Goal: Task Accomplishment & Management: Manage account settings

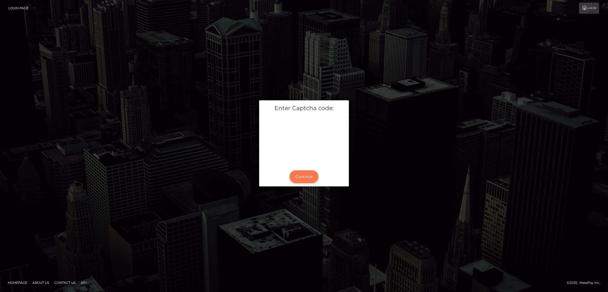
click at [306, 177] on button "Continue" at bounding box center [304, 176] width 29 height 13
click at [309, 180] on button "Continue" at bounding box center [304, 176] width 29 height 13
click at [309, 178] on button "Continue" at bounding box center [304, 176] width 29 height 13
click at [302, 175] on button "Continue" at bounding box center [304, 176] width 29 height 13
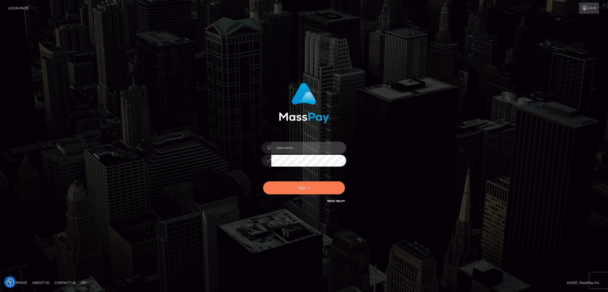
type input "[DOMAIN_NAME]"
click at [307, 189] on button "Sign in" at bounding box center [304, 187] width 82 height 13
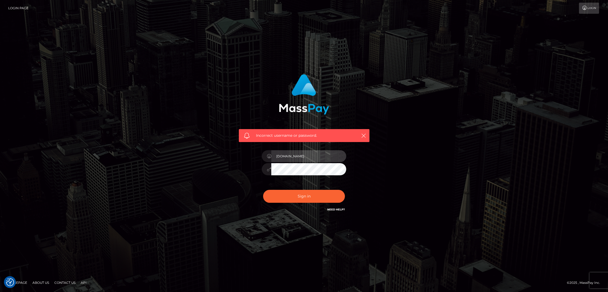
click at [289, 154] on input "by.es" at bounding box center [309, 156] width 75 height 12
type input "by.es2"
click at [302, 199] on button "Sign in" at bounding box center [304, 196] width 82 height 13
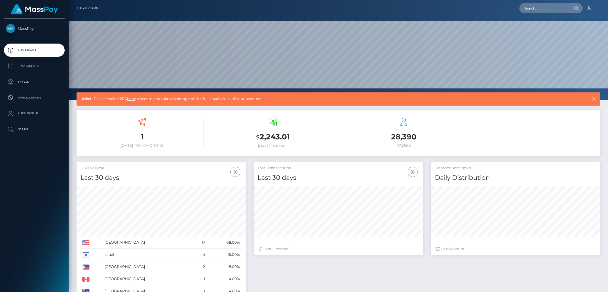
scroll to position [94, 169]
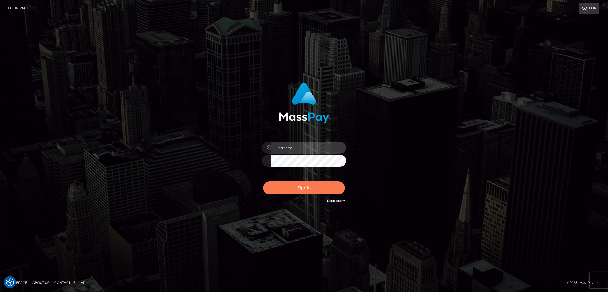
type input "by.es2"
click at [305, 189] on button "Sign in" at bounding box center [304, 187] width 82 height 13
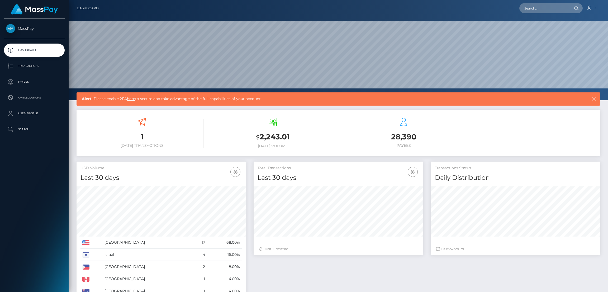
scroll to position [94, 169]
click at [595, 99] on icon "button" at bounding box center [594, 98] width 5 height 5
click at [134, 100] on link "here" at bounding box center [131, 98] width 8 height 5
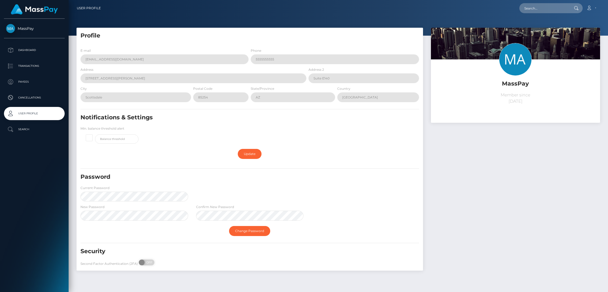
click at [308, 233] on div "Change Password" at bounding box center [250, 230] width 347 height 15
click at [143, 263] on span at bounding box center [142, 263] width 7 height 6
click at [143, 260] on span at bounding box center [142, 263] width 7 height 6
click at [150, 264] on span "OFF" at bounding box center [148, 263] width 13 height 6
click at [146, 260] on span "OFF" at bounding box center [148, 263] width 13 height 6
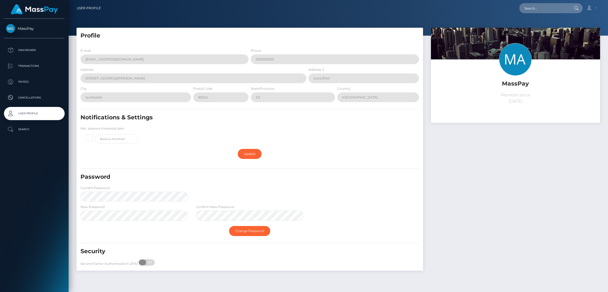
checkbox input "true"
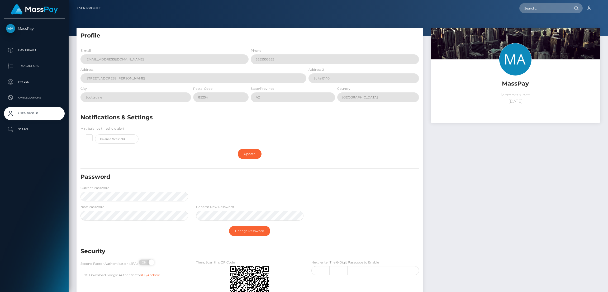
drag, startPoint x: 142, startPoint y: 261, endPoint x: 188, endPoint y: 249, distance: 47.0
click at [188, 249] on div "Security Second Factor Authentication (2FA) ON OFF First, Download Google Authe…" at bounding box center [250, 277] width 347 height 61
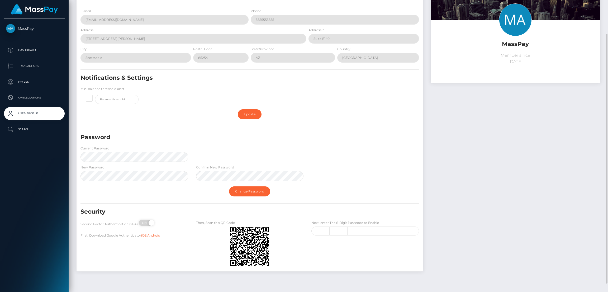
scroll to position [47, 0]
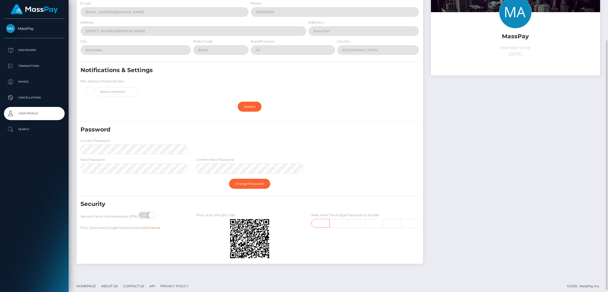
click at [322, 221] on input "text" at bounding box center [321, 223] width 18 height 9
type input "2"
type input "0"
type input "7"
type input "5"
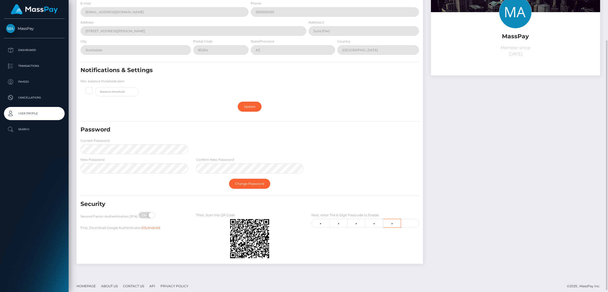
type input "2"
type input "1"
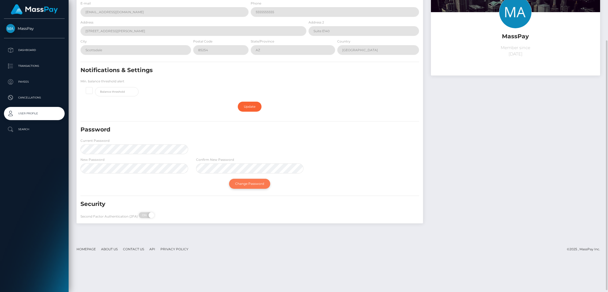
click at [249, 184] on link "Change Password" at bounding box center [249, 184] width 41 height 10
click at [259, 184] on link "Change Password" at bounding box center [249, 184] width 41 height 10
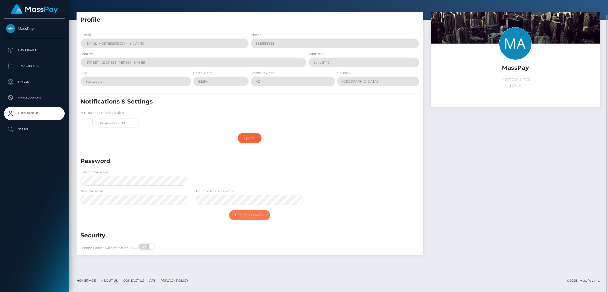
scroll to position [0, 0]
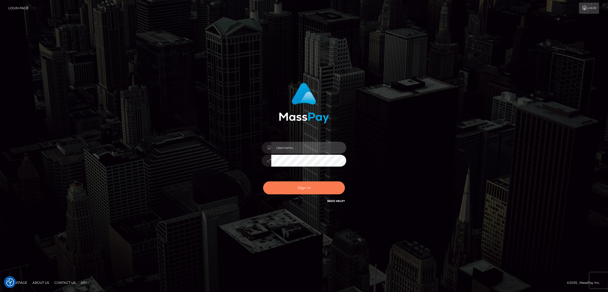
type input "by.es2"
click at [306, 186] on button "Sign in" at bounding box center [304, 187] width 82 height 13
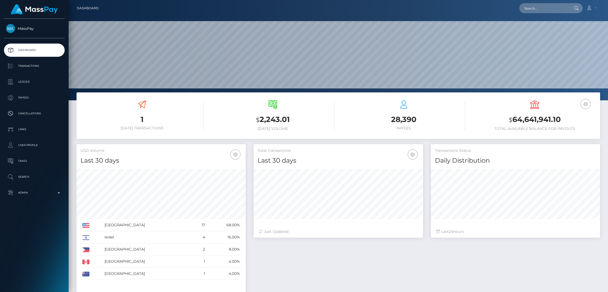
scroll to position [94, 169]
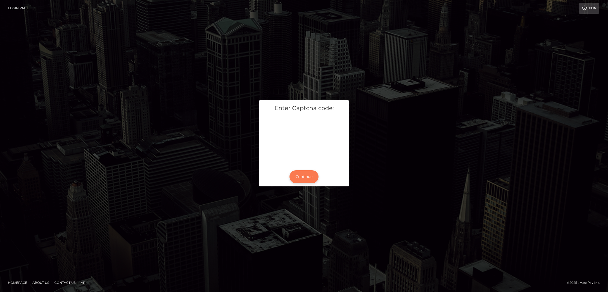
click at [305, 176] on button "Continue" at bounding box center [304, 176] width 29 height 13
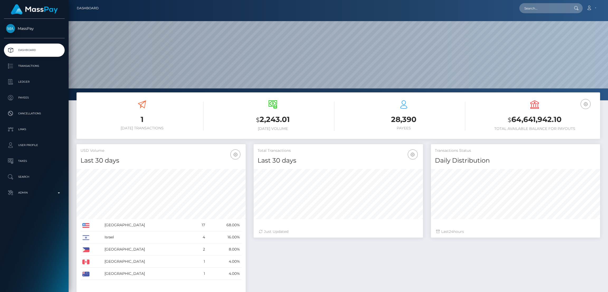
scroll to position [94, 169]
click at [56, 194] on p "Admin" at bounding box center [34, 193] width 57 height 8
click at [594, 6] on link "Account" at bounding box center [592, 8] width 16 height 11
click at [577, 21] on link "Edit Profile" at bounding box center [579, 23] width 42 height 10
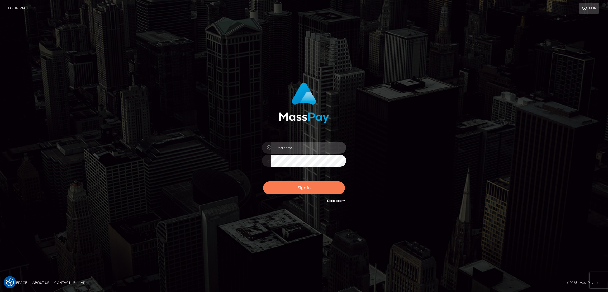
type input "by.es2"
click at [289, 186] on button "Sign in" at bounding box center [304, 187] width 82 height 13
click at [302, 190] on div "Sign in Need Help?" at bounding box center [304, 190] width 92 height 24
click at [294, 194] on div "Sign in Need Help?" at bounding box center [304, 190] width 92 height 24
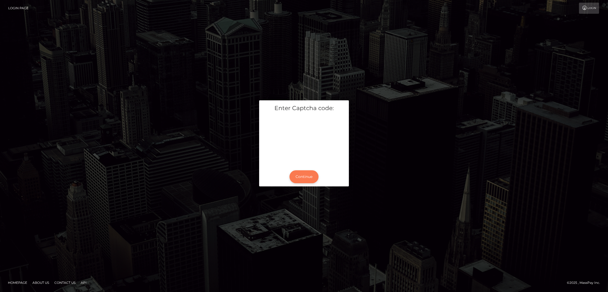
click at [302, 176] on button "Continue" at bounding box center [304, 176] width 29 height 13
click at [306, 174] on button "Continue" at bounding box center [304, 176] width 29 height 13
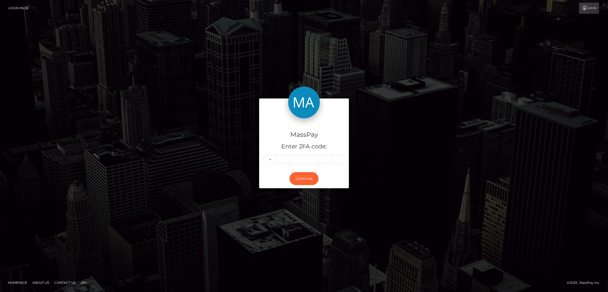
type input "9"
type input "8"
type input "1"
type input "6"
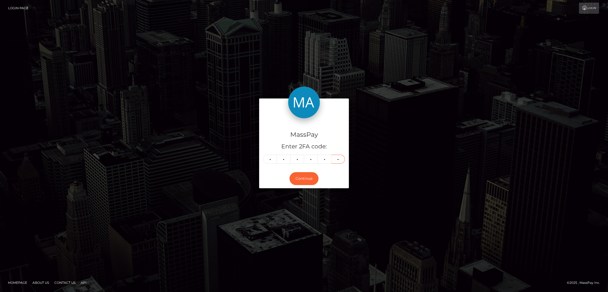
type input "3"
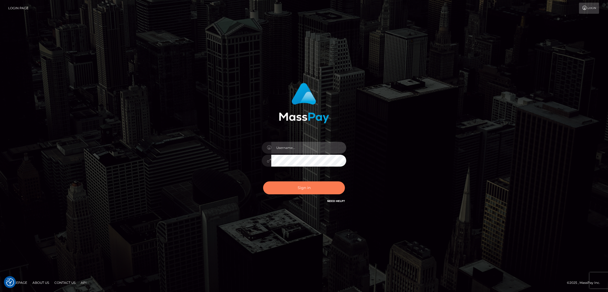
type input "by.es2"
click at [303, 189] on button "Sign in" at bounding box center [304, 187] width 82 height 13
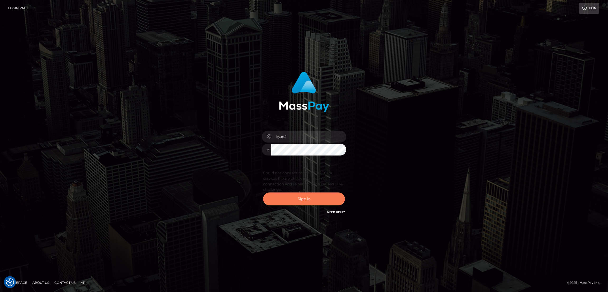
click at [302, 202] on button "Sign in" at bounding box center [304, 199] width 82 height 13
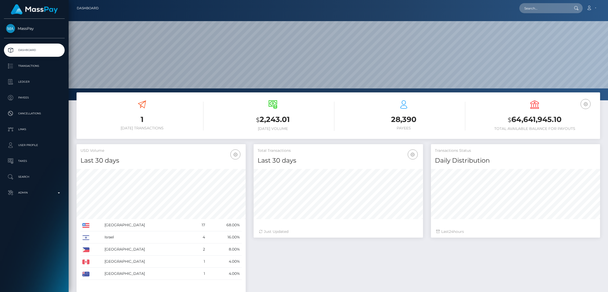
scroll to position [94, 169]
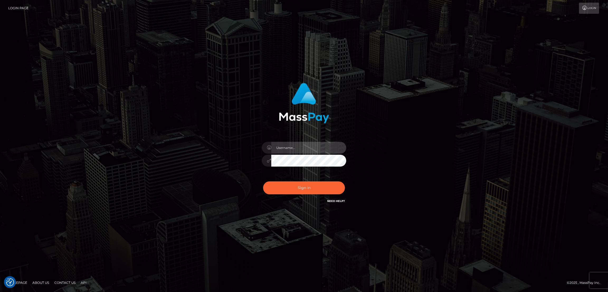
type input "by.es2"
click at [312, 189] on button "Sign in" at bounding box center [304, 187] width 82 height 13
click at [305, 187] on div "Sign in Need Help?" at bounding box center [304, 190] width 92 height 24
click at [312, 187] on button "Sign in" at bounding box center [304, 187] width 82 height 13
click at [312, 187] on div "Sign in Need Help?" at bounding box center [304, 190] width 92 height 24
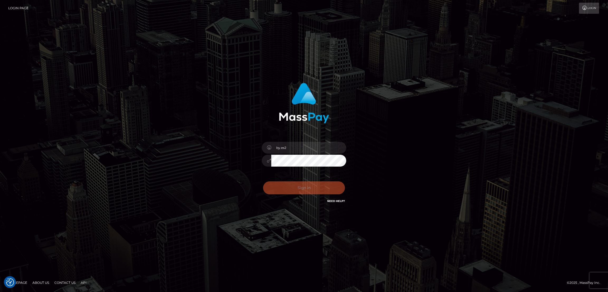
click at [306, 187] on div "Sign in Need Help?" at bounding box center [304, 190] width 92 height 24
click at [308, 189] on button "Sign in" at bounding box center [304, 187] width 82 height 13
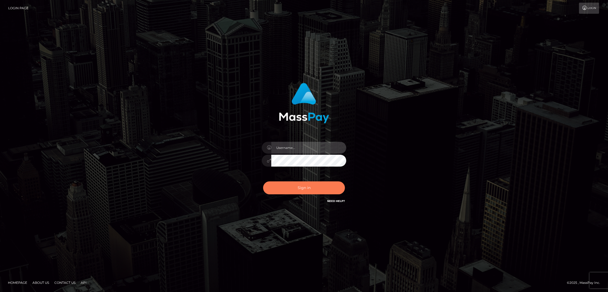
type input "by.es2"
click at [308, 187] on button "Sign in" at bounding box center [304, 187] width 82 height 13
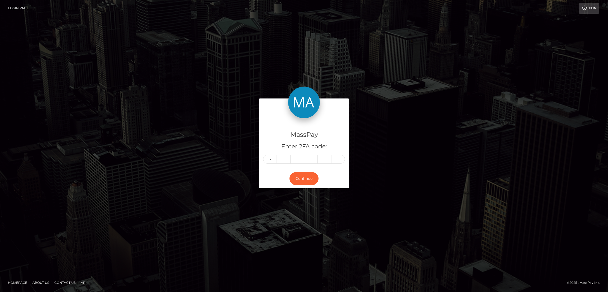
type input "4"
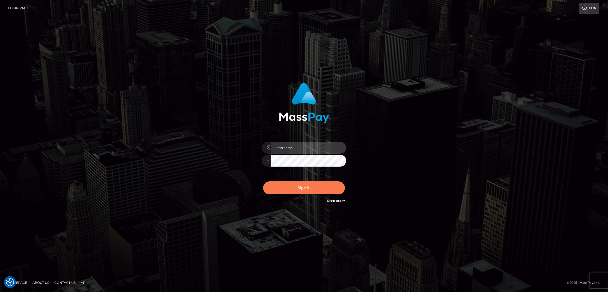
type input "by.es2"
click at [302, 186] on button "Sign in" at bounding box center [304, 187] width 82 height 13
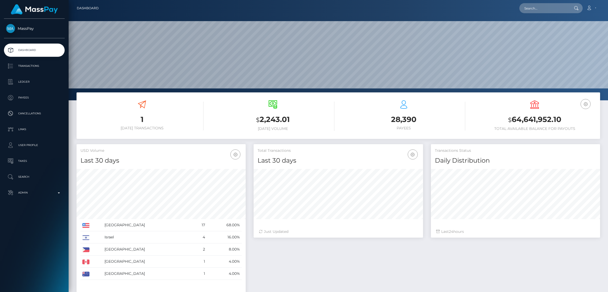
scroll to position [94, 169]
click at [594, 8] on link "Account" at bounding box center [592, 8] width 16 height 11
click at [569, 22] on link "Edit Profile" at bounding box center [579, 23] width 42 height 10
click at [593, 8] on link "Account" at bounding box center [592, 8] width 16 height 11
click at [576, 23] on link "Edit Profile" at bounding box center [579, 23] width 42 height 10
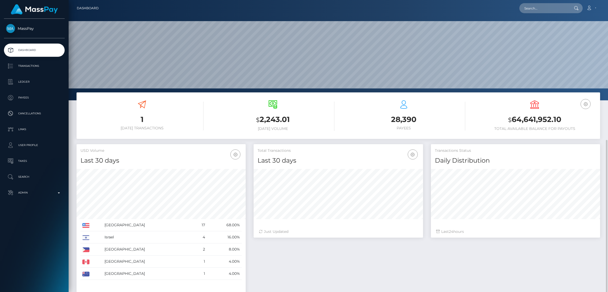
scroll to position [78, 0]
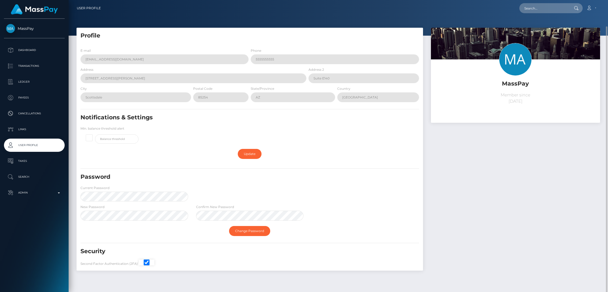
scroll to position [13, 0]
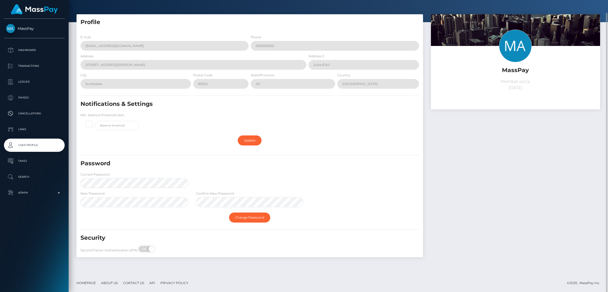
click at [277, 180] on div "Password Current Password" at bounding box center [250, 175] width 347 height 31
click at [319, 217] on div "Change Password" at bounding box center [250, 217] width 347 height 15
click at [353, 200] on div "New Password Confirm New Password" at bounding box center [250, 200] width 347 height 19
drag, startPoint x: 245, startPoint y: 216, endPoint x: 246, endPoint y: 218, distance: 2.8
click at [246, 216] on link "Change Password" at bounding box center [249, 218] width 41 height 10
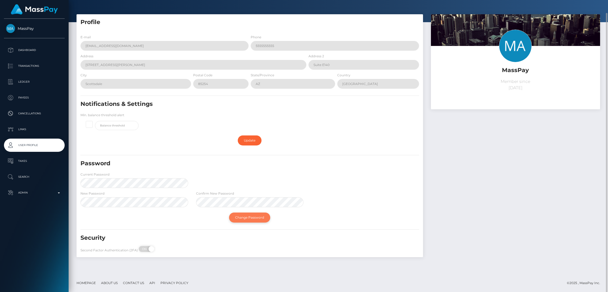
click at [251, 218] on link "Change Password" at bounding box center [249, 218] width 41 height 10
click at [78, 204] on div "New Password" at bounding box center [135, 200] width 116 height 19
click at [255, 217] on link "Change Password" at bounding box center [249, 218] width 41 height 10
click at [251, 217] on link "Change Password" at bounding box center [249, 218] width 41 height 10
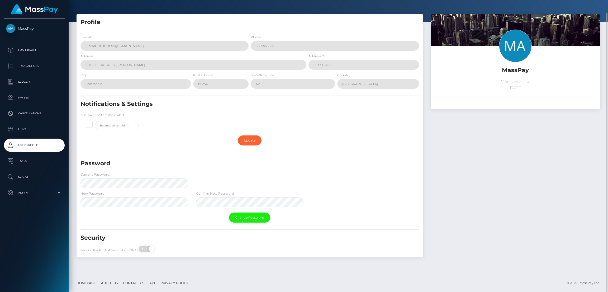
click at [251, 217] on link "Change Password" at bounding box center [249, 218] width 41 height 10
click at [250, 140] on link "Update" at bounding box center [250, 140] width 24 height 10
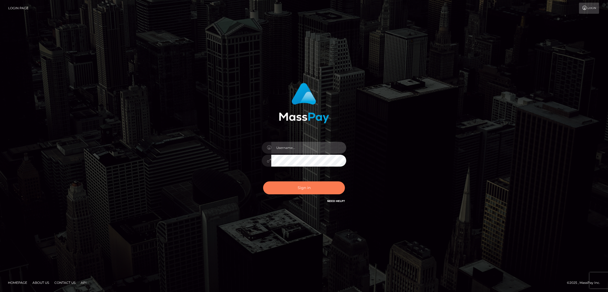
type input "by.es2"
click at [299, 187] on button "Sign in" at bounding box center [304, 187] width 82 height 13
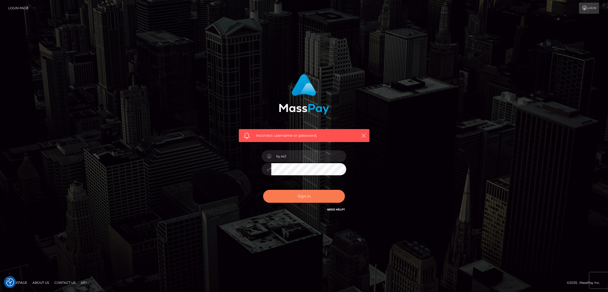
click at [293, 197] on button "Sign in" at bounding box center [304, 196] width 82 height 13
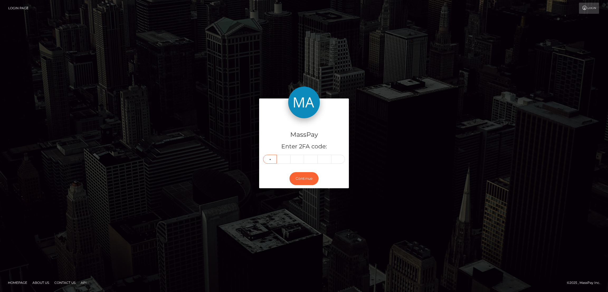
type input "4"
type input "7"
type input "2"
type input "1"
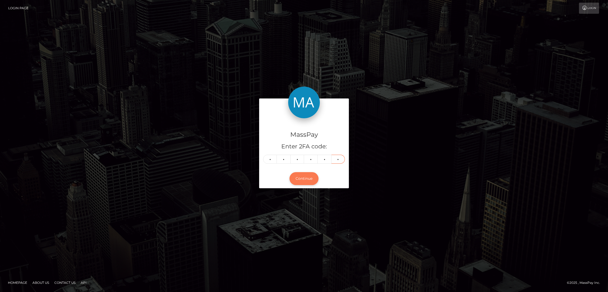
type input "4"
click at [300, 178] on button "Continue" at bounding box center [304, 178] width 29 height 13
click at [307, 179] on button "Continue" at bounding box center [304, 178] width 29 height 13
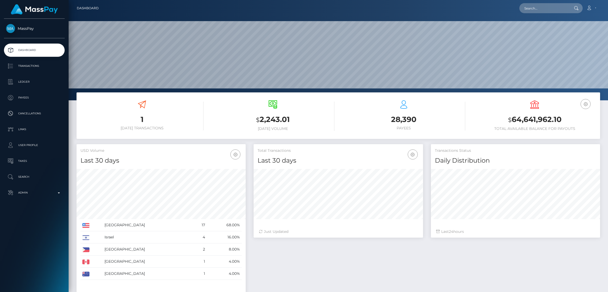
scroll to position [94, 169]
